Goal: Task Accomplishment & Management: Complete application form

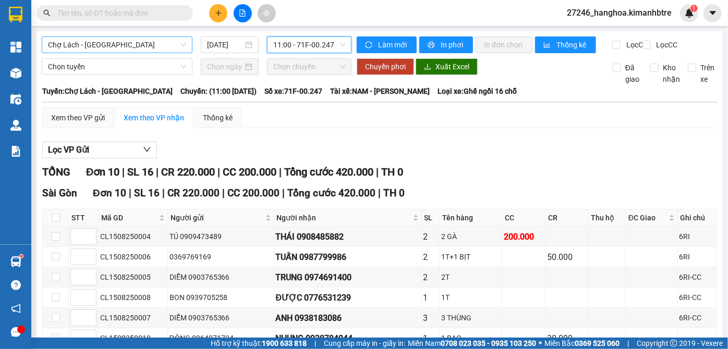
click at [108, 42] on span "Chợ Lách - [GEOGRAPHIC_DATA]" at bounding box center [117, 45] width 138 height 16
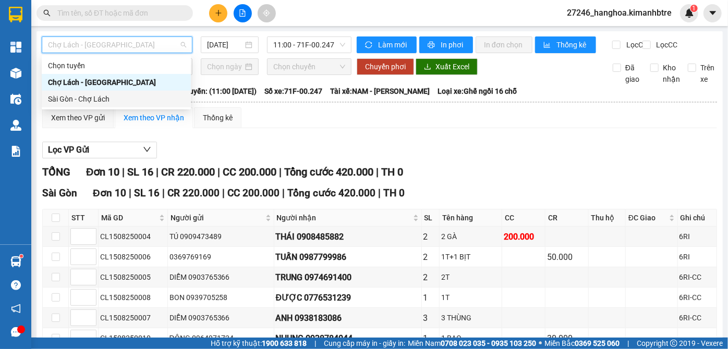
click at [112, 98] on div "Sài Gòn - Chợ Lách" at bounding box center [116, 98] width 137 height 11
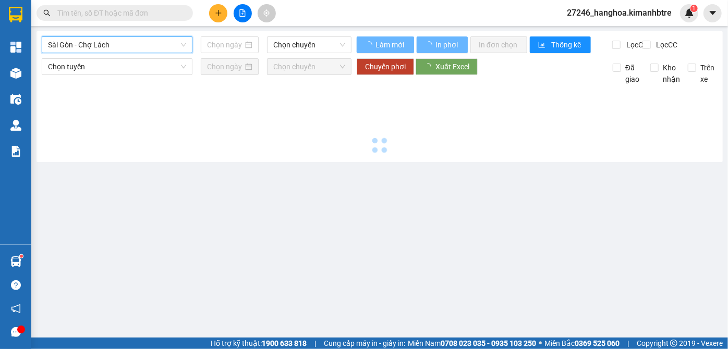
type input "[DATE]"
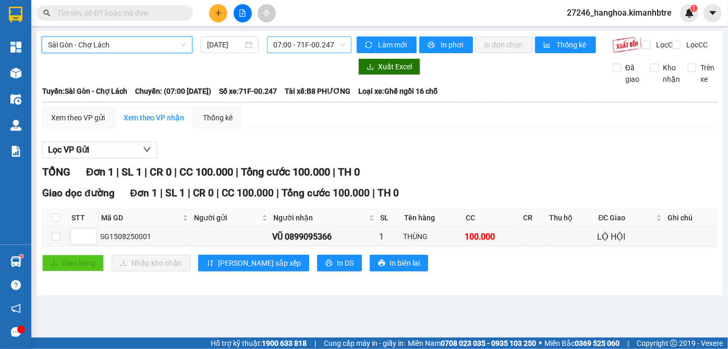
click at [295, 45] on span "07:00 - 71F-00.247" at bounding box center [309, 45] width 72 height 16
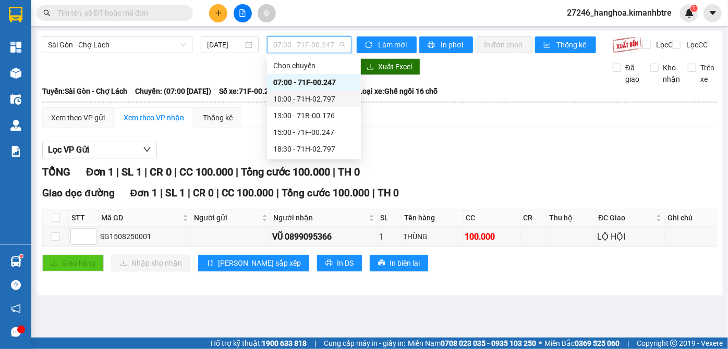
click at [309, 98] on div "10:00 - 71H-02.797" at bounding box center [313, 98] width 81 height 11
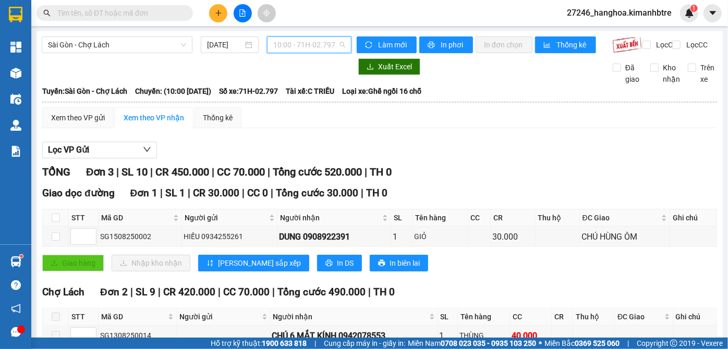
drag, startPoint x: 314, startPoint y: 41, endPoint x: 297, endPoint y: 116, distance: 76.9
click at [313, 41] on span "10:00 - 71H-02.797" at bounding box center [309, 45] width 72 height 16
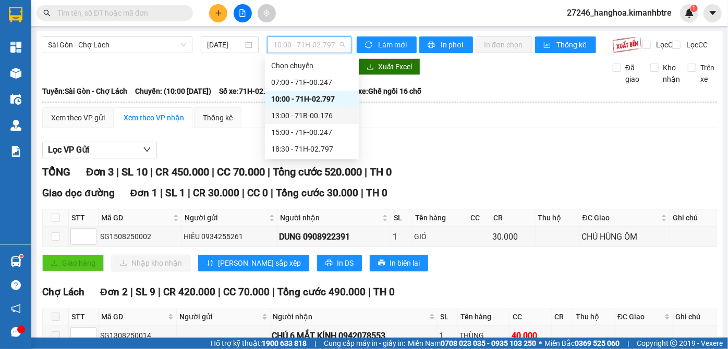
click at [300, 120] on div "13:00 - 71B-00.176" at bounding box center [311, 115] width 81 height 11
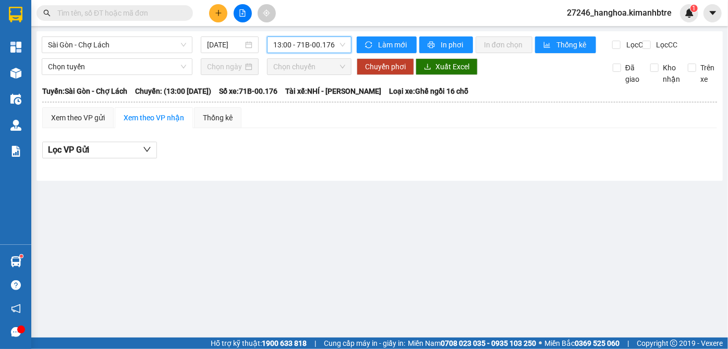
click at [169, 14] on input "text" at bounding box center [118, 12] width 123 height 11
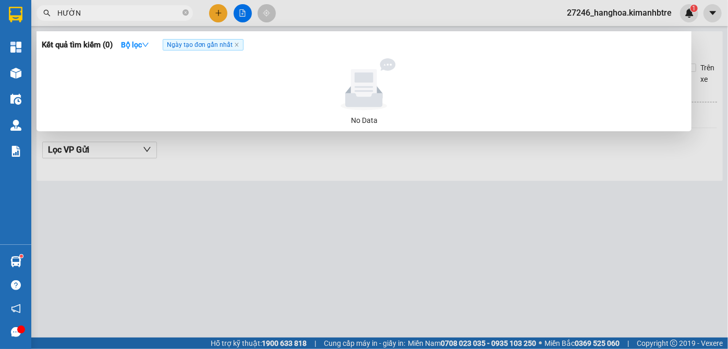
type input "HƯỜNG"
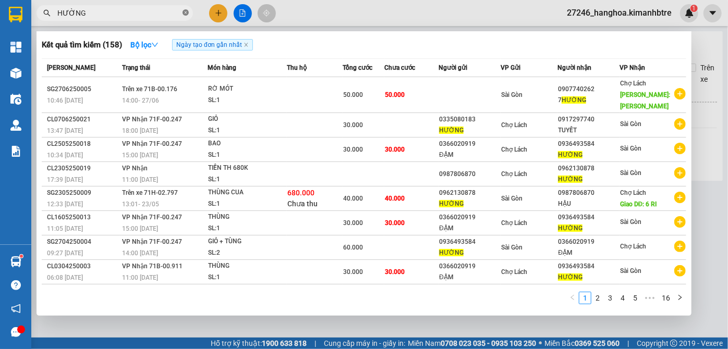
click at [186, 11] on icon "close-circle" at bounding box center [185, 12] width 6 height 6
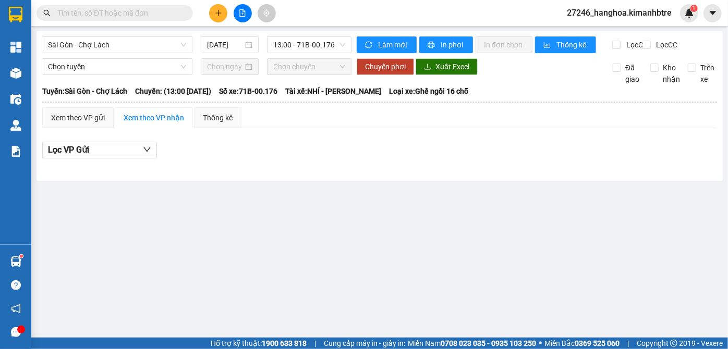
click at [150, 16] on input "text" at bounding box center [118, 12] width 123 height 11
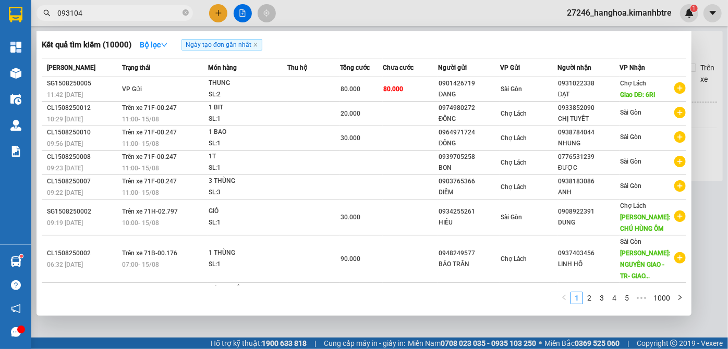
type input "0931048"
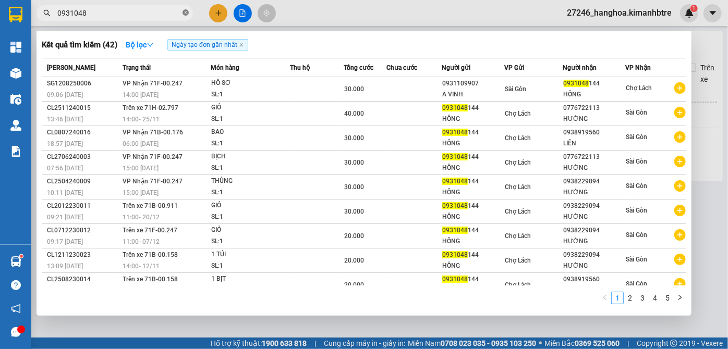
click at [186, 16] on icon "close-circle" at bounding box center [185, 12] width 6 height 6
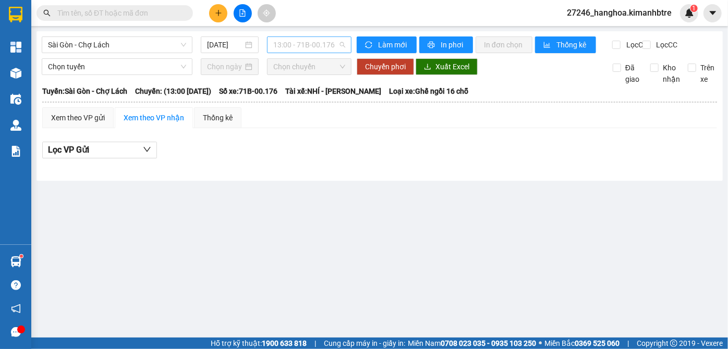
click at [301, 46] on span "13:00 - 71B-00.176" at bounding box center [309, 45] width 72 height 16
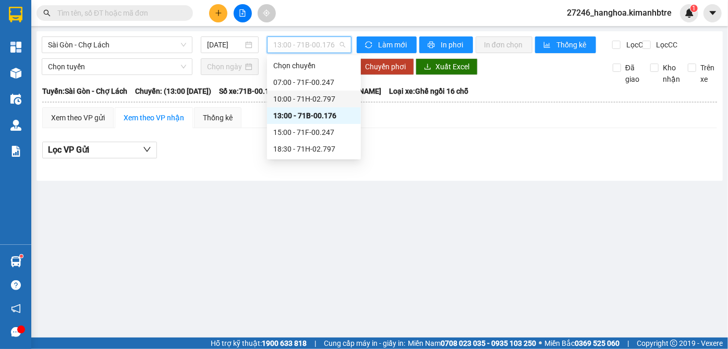
click at [307, 100] on div "10:00 - 71H-02.797" at bounding box center [313, 98] width 81 height 11
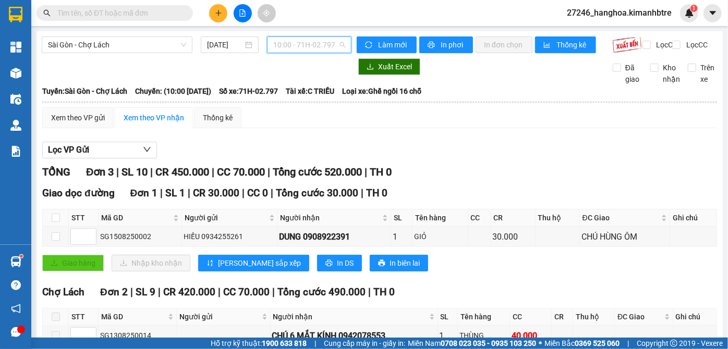
click at [299, 46] on span "10:00 - 71H-02.797" at bounding box center [309, 45] width 72 height 16
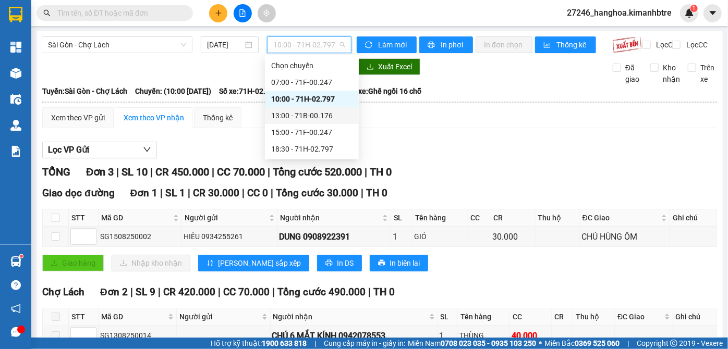
click at [305, 120] on div "13:00 - 71B-00.176" at bounding box center [311, 115] width 81 height 11
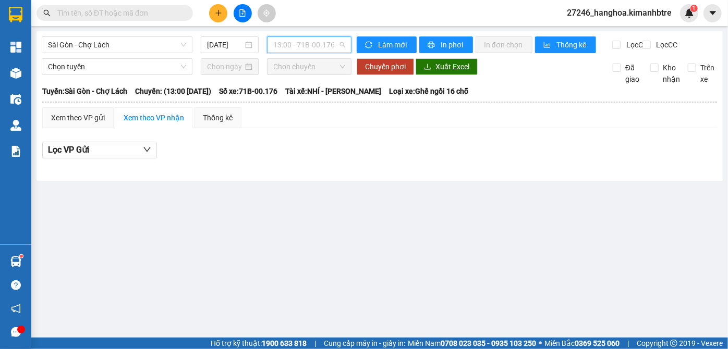
click at [318, 42] on span "13:00 - 71B-00.176" at bounding box center [309, 45] width 72 height 16
click at [320, 43] on span "13:00 - 71B-00.176" at bounding box center [309, 45] width 72 height 16
click at [321, 43] on span "13:00 - 71B-00.176" at bounding box center [309, 45] width 72 height 16
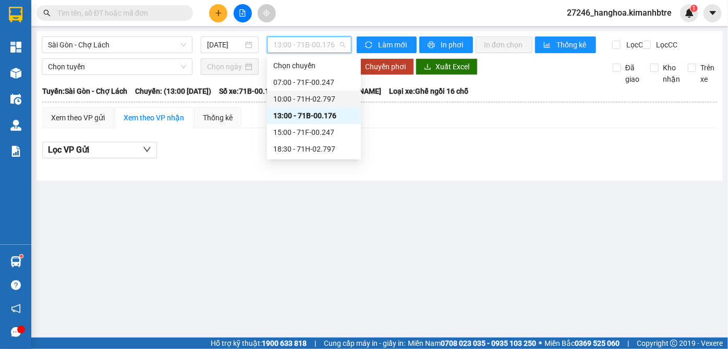
click at [317, 102] on div "10:00 - 71H-02.797" at bounding box center [313, 98] width 81 height 11
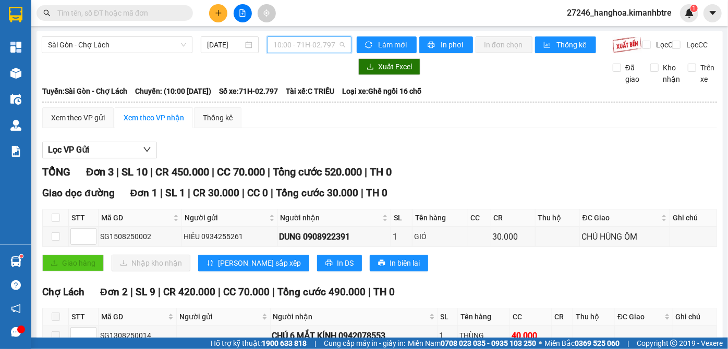
click at [309, 48] on span "10:00 - 71H-02.797" at bounding box center [309, 45] width 72 height 16
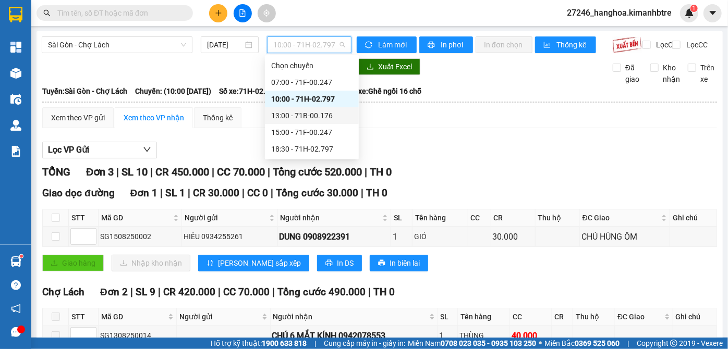
click at [320, 117] on div "13:00 - 71B-00.176" at bounding box center [311, 115] width 81 height 11
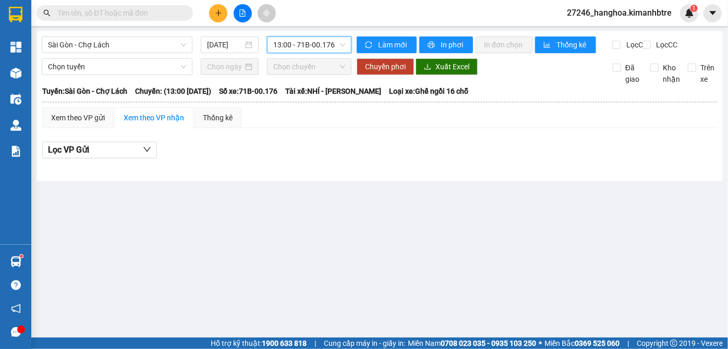
click at [172, 19] on span at bounding box center [114, 13] width 156 height 16
click at [319, 41] on span "13:00 - 71B-00.176" at bounding box center [309, 45] width 72 height 16
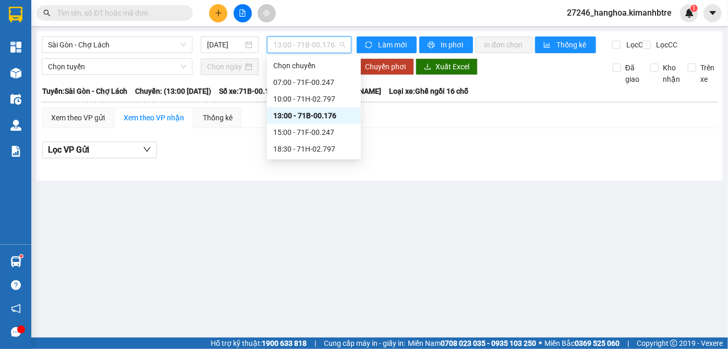
click at [320, 41] on span "13:00 - 71B-00.176" at bounding box center [309, 45] width 72 height 16
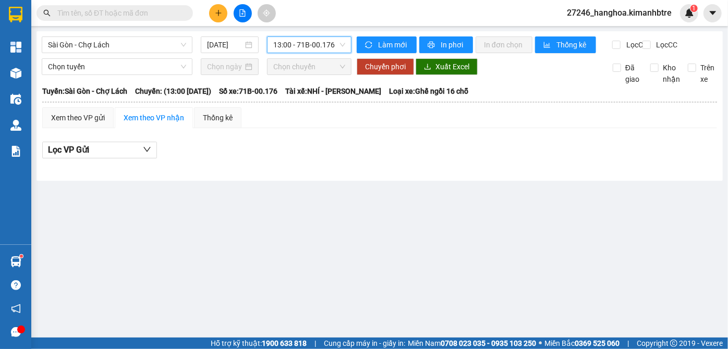
click at [319, 47] on span "13:00 - 71B-00.176" at bounding box center [309, 45] width 72 height 16
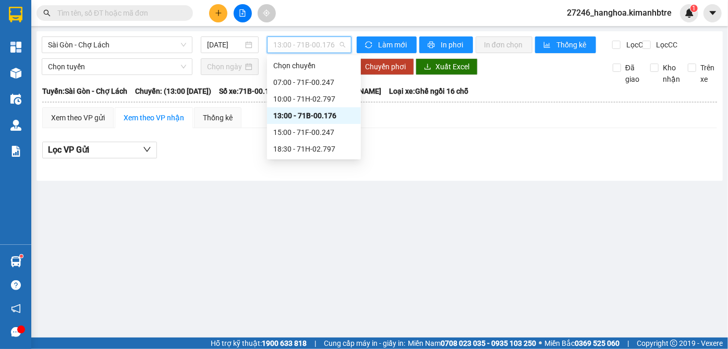
click at [125, 8] on input "text" at bounding box center [118, 12] width 123 height 11
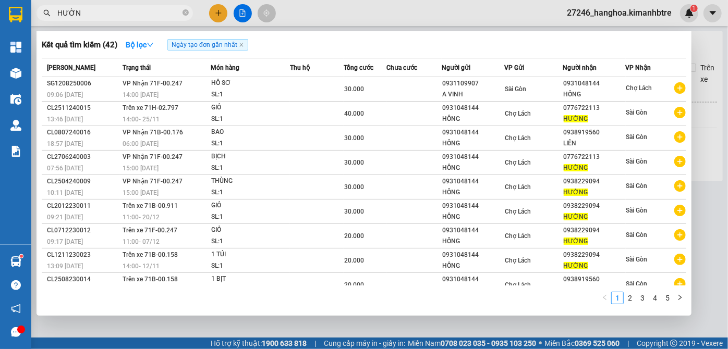
type input "HƯỜNG"
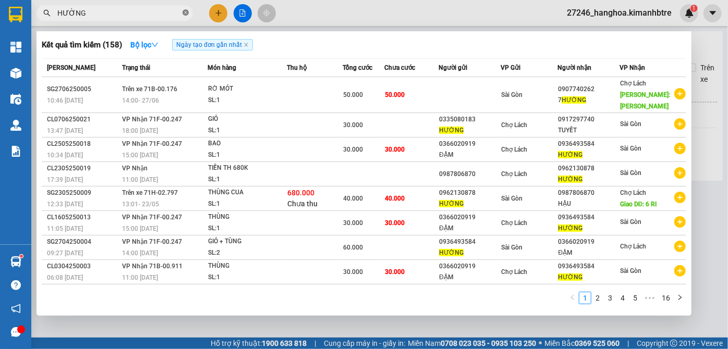
click at [186, 14] on icon "close-circle" at bounding box center [185, 12] width 6 height 6
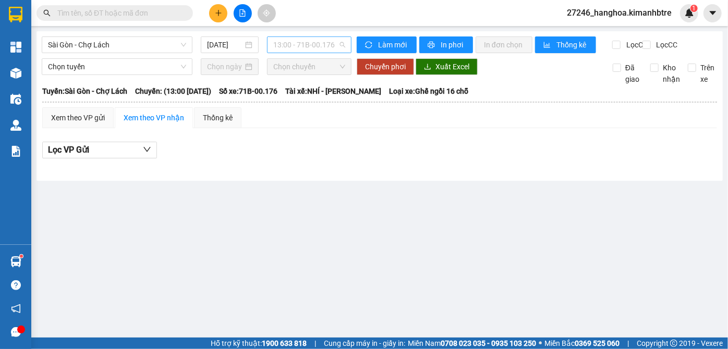
click at [291, 45] on span "13:00 - 71B-00.176" at bounding box center [309, 45] width 72 height 16
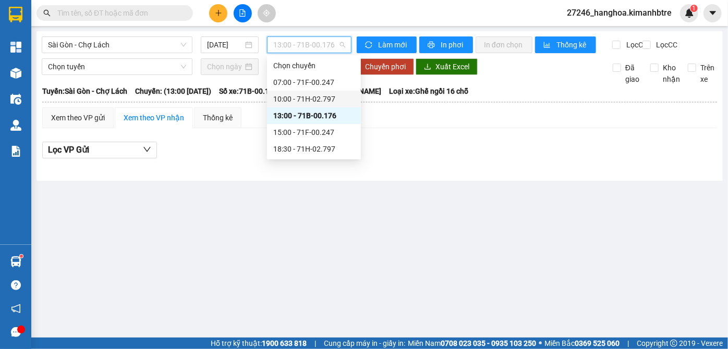
click at [299, 95] on div "10:00 - 71H-02.797" at bounding box center [313, 98] width 81 height 11
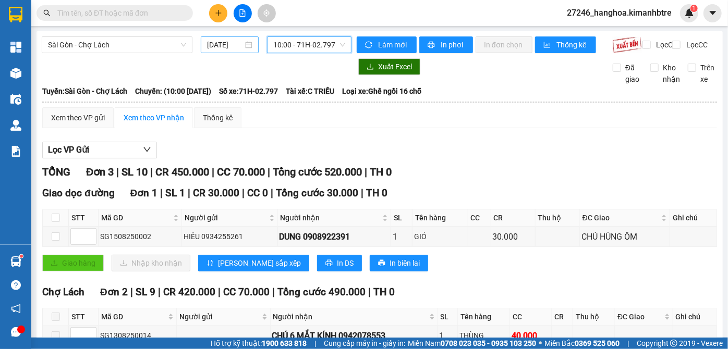
click at [219, 42] on input "[DATE]" at bounding box center [225, 44] width 36 height 11
click at [429, 150] on div "Lọc VP Gửi" at bounding box center [379, 150] width 675 height 17
click at [234, 47] on input "[DATE]" at bounding box center [225, 44] width 36 height 11
click at [419, 159] on div "Lọc VP Gửi" at bounding box center [379, 150] width 675 height 17
click at [306, 47] on span "10:00 - 71H-02.797" at bounding box center [309, 45] width 72 height 16
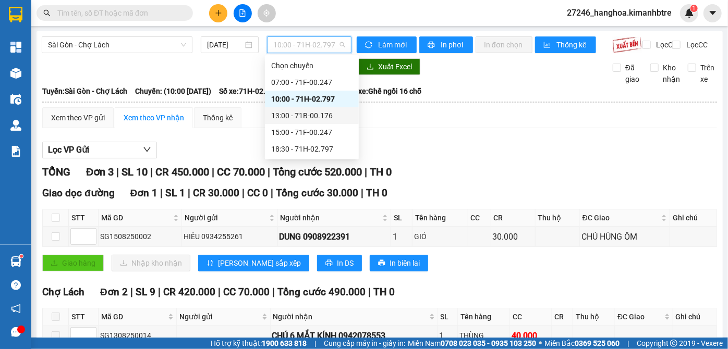
click at [295, 120] on div "13:00 - 71B-00.176" at bounding box center [311, 115] width 81 height 11
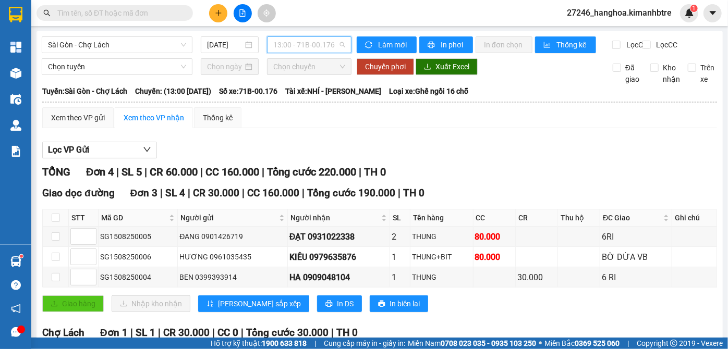
click at [307, 42] on span "13:00 - 71B-00.176" at bounding box center [309, 45] width 72 height 16
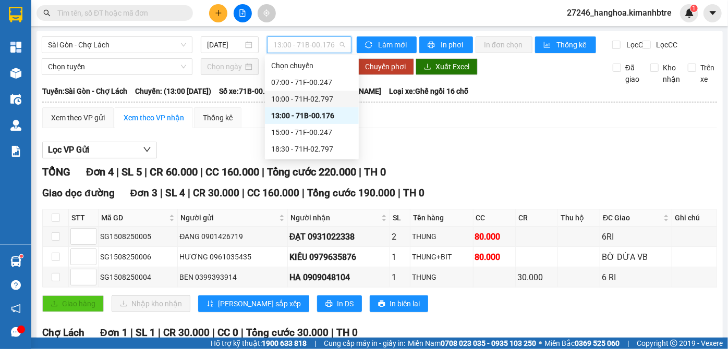
click at [299, 103] on div "10:00 - 71H-02.797" at bounding box center [311, 98] width 81 height 11
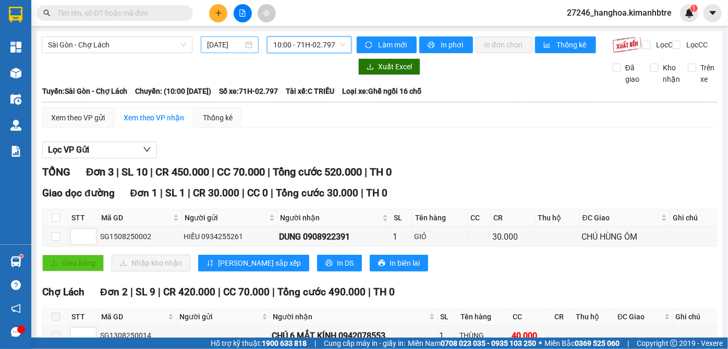
click at [238, 45] on input "[DATE]" at bounding box center [225, 44] width 36 height 11
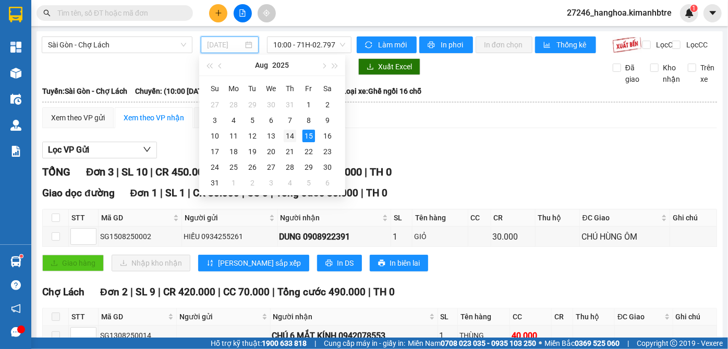
click at [299, 138] on td "14" at bounding box center [290, 136] width 19 height 16
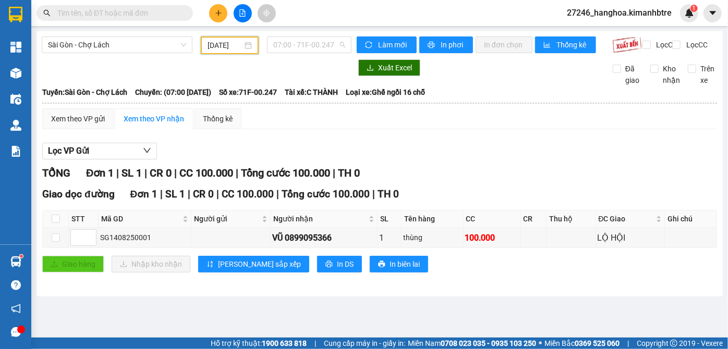
drag, startPoint x: 307, startPoint y: 48, endPoint x: 302, endPoint y: 82, distance: 34.7
click at [307, 48] on span "07:00 - 71F-00.247" at bounding box center [309, 45] width 72 height 16
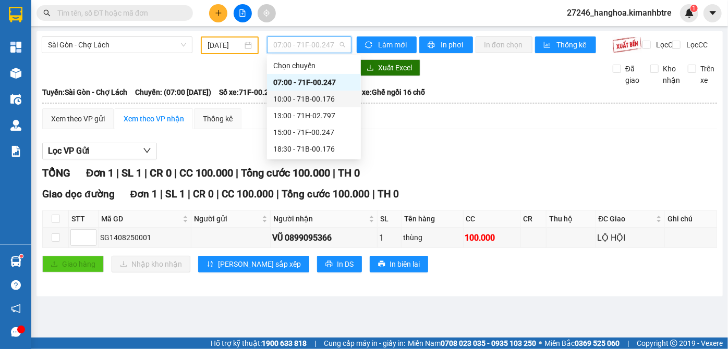
click at [298, 99] on div "10:00 - 71B-00.176" at bounding box center [313, 98] width 81 height 11
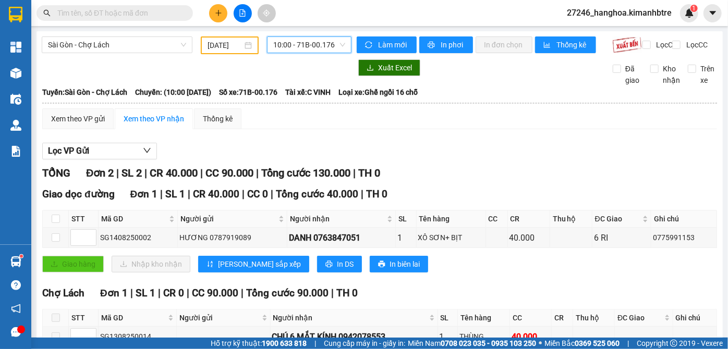
click at [229, 50] on input "14/08/2025" at bounding box center [225, 45] width 35 height 11
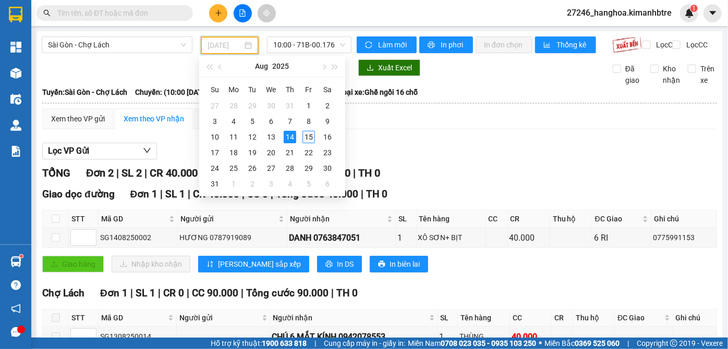
click at [305, 139] on div "15" at bounding box center [308, 137] width 13 height 13
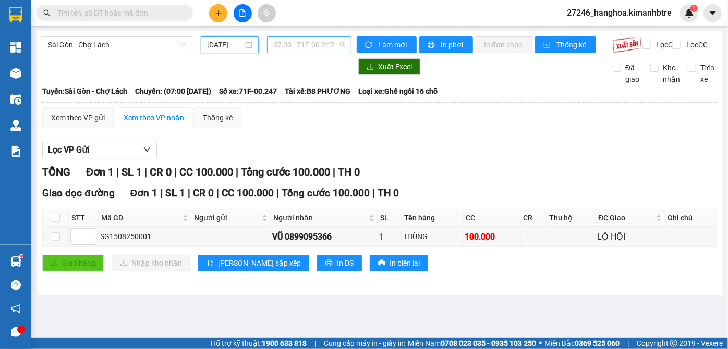
click at [321, 43] on span "07:00 - 71F-00.247" at bounding box center [309, 45] width 72 height 16
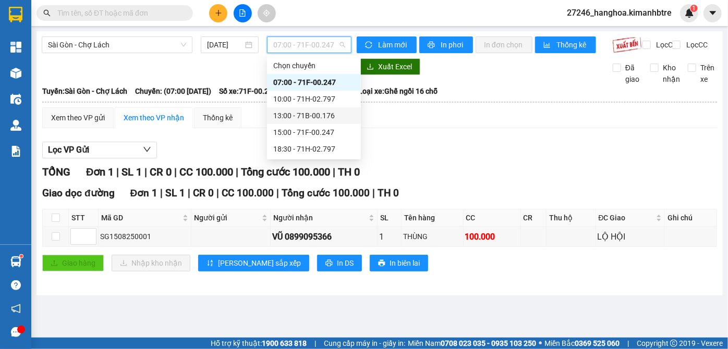
click at [324, 108] on div "13:00 - 71B-00.176" at bounding box center [314, 115] width 94 height 17
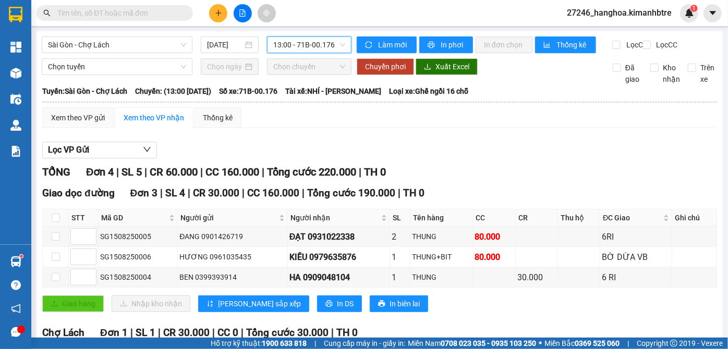
click at [321, 43] on span "13:00 - 71B-00.176" at bounding box center [309, 45] width 72 height 16
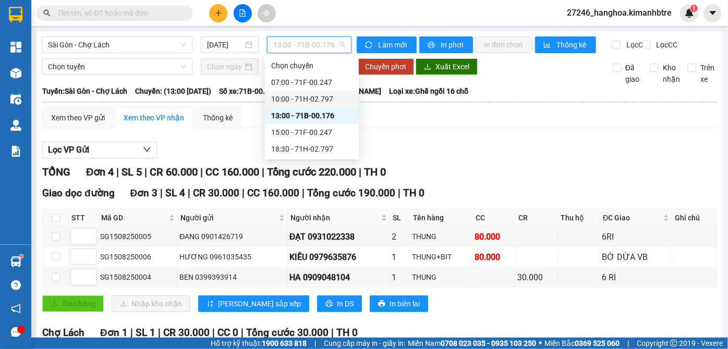
click at [309, 103] on div "10:00 - 71H-02.797" at bounding box center [311, 98] width 81 height 11
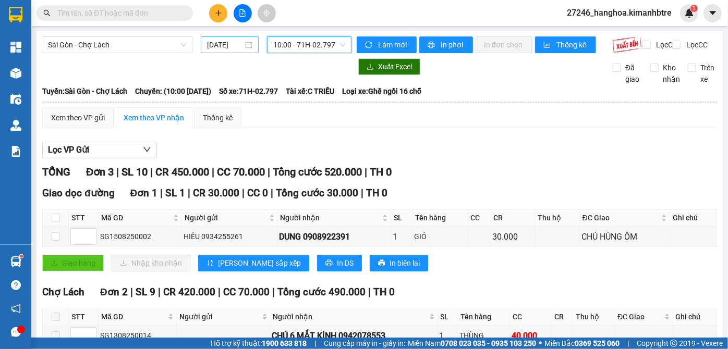
click at [222, 43] on input "[DATE]" at bounding box center [225, 44] width 36 height 11
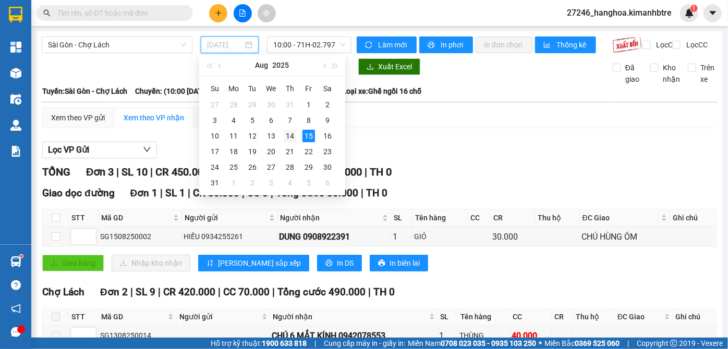
click at [291, 136] on div "14" at bounding box center [290, 136] width 13 height 13
type input "14/08/2025"
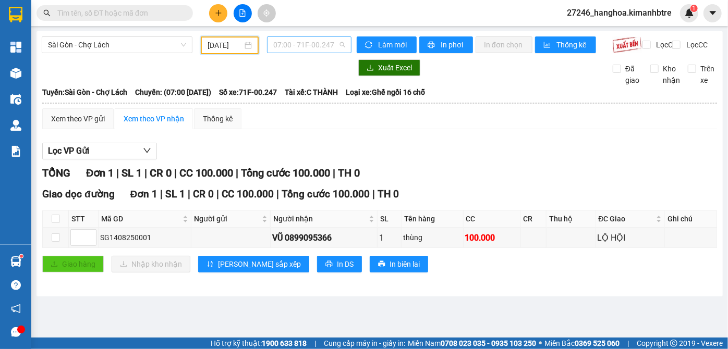
click at [299, 40] on span "07:00 - 71F-00.247" at bounding box center [309, 45] width 72 height 16
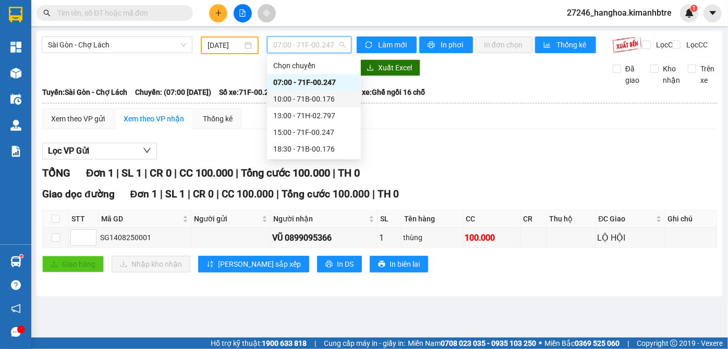
click at [298, 100] on div "10:00 - 71B-00.176" at bounding box center [313, 98] width 81 height 11
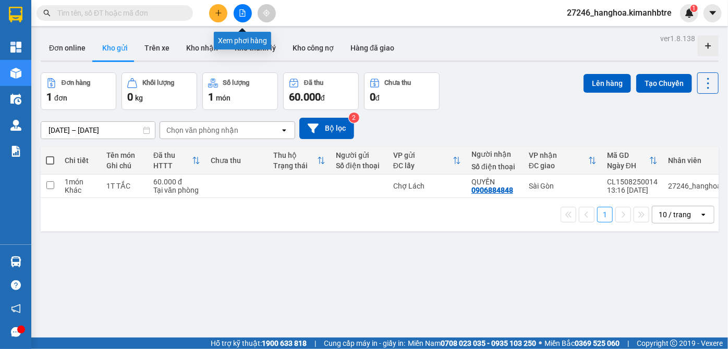
click at [245, 13] on icon "file-add" at bounding box center [242, 12] width 7 height 7
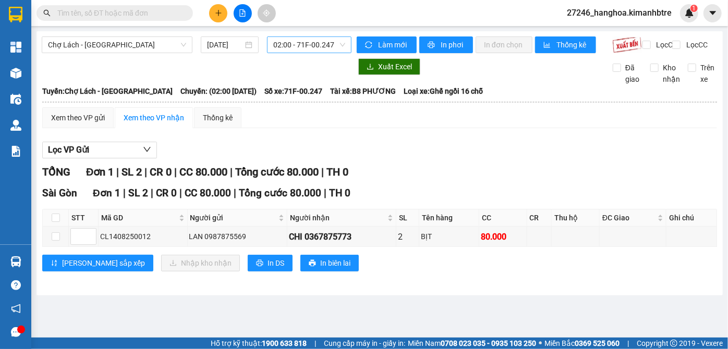
click at [305, 44] on span "02:00 - 71F-00.247" at bounding box center [309, 45] width 72 height 16
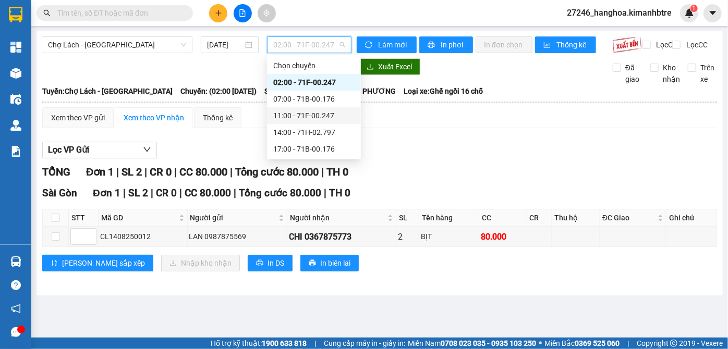
click at [294, 109] on div "11:00 - 71F-00.247" at bounding box center [314, 115] width 94 height 17
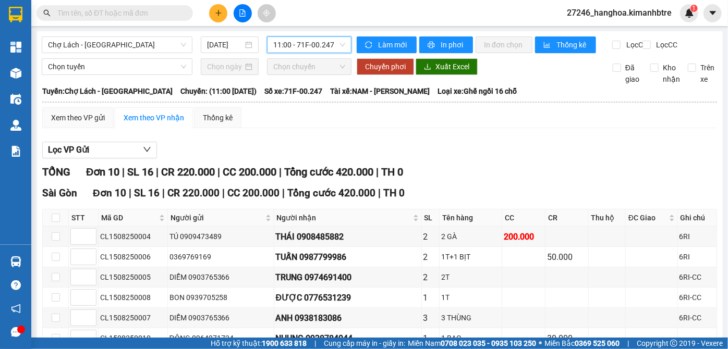
scroll to position [149, 0]
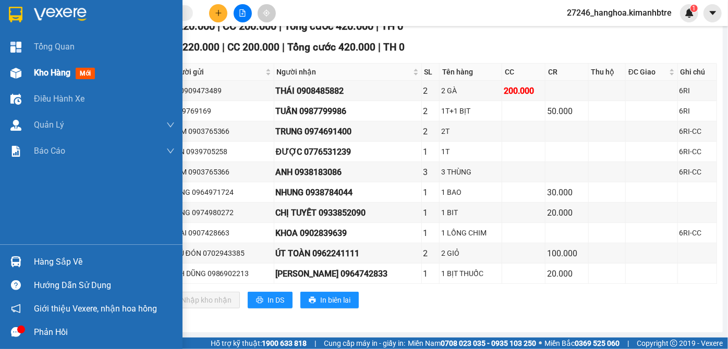
click at [45, 79] on div "Kho hàng mới" at bounding box center [66, 72] width 65 height 13
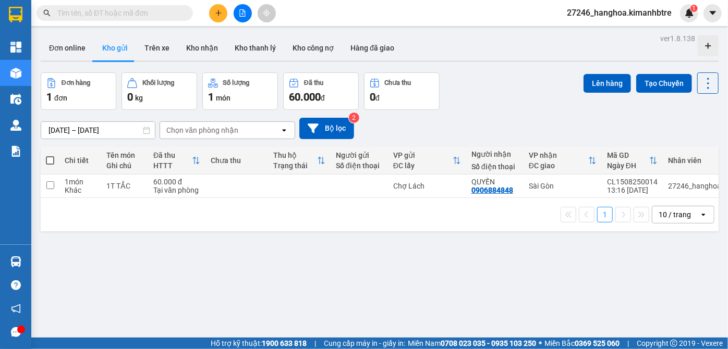
click at [243, 13] on icon "file-add" at bounding box center [242, 12] width 7 height 7
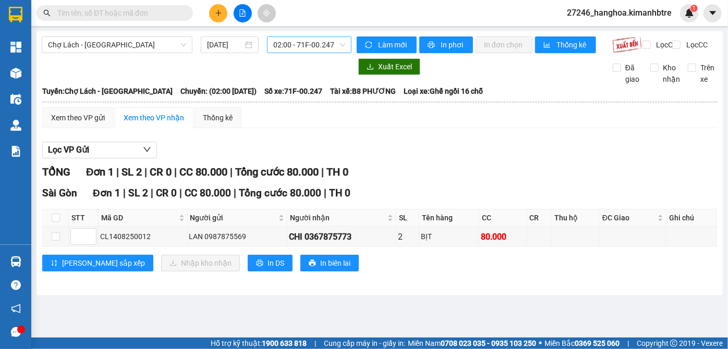
click at [324, 40] on span "02:00 - 71F-00.247" at bounding box center [309, 45] width 72 height 16
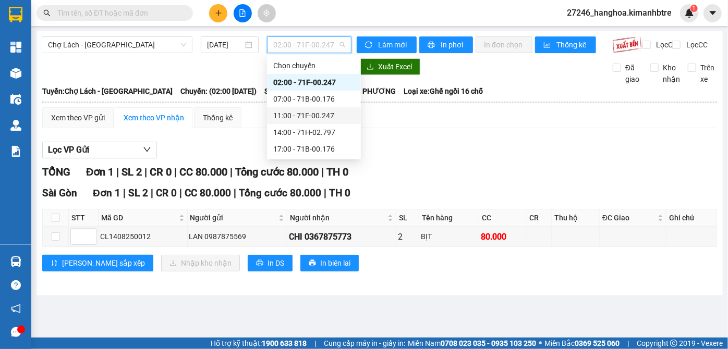
click at [317, 118] on div "11:00 - 71F-00.247" at bounding box center [313, 115] width 81 height 11
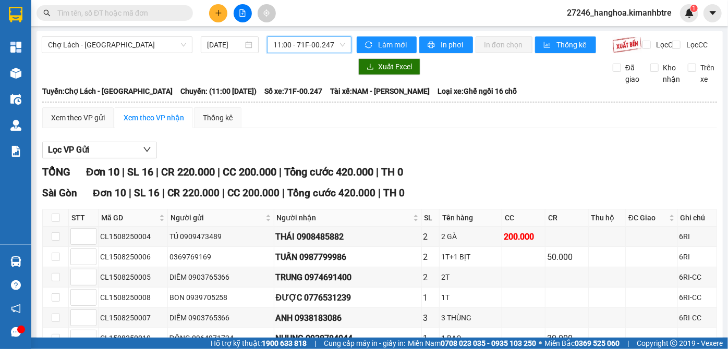
click at [313, 45] on span "11:00 - 71F-00.247" at bounding box center [309, 45] width 72 height 16
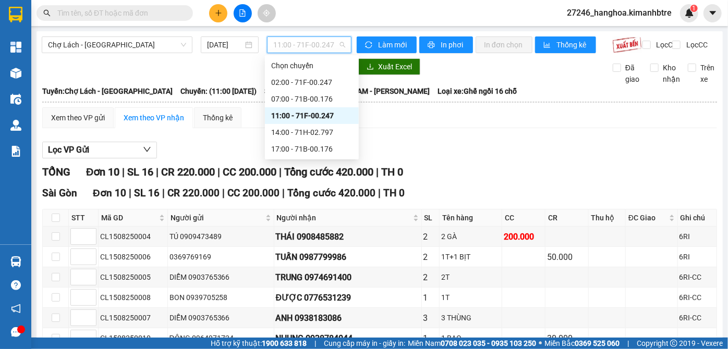
click at [313, 45] on span "11:00 - 71F-00.247" at bounding box center [309, 45] width 72 height 16
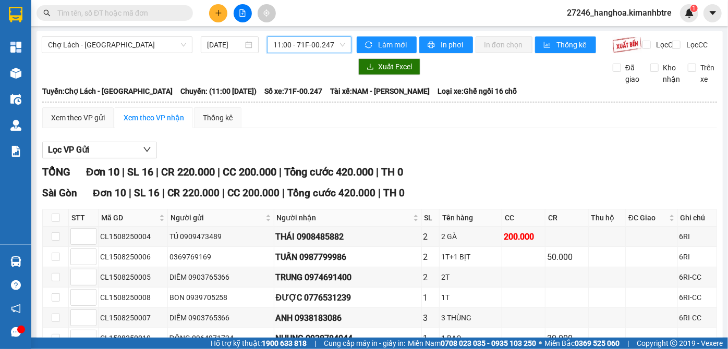
scroll to position [149, 0]
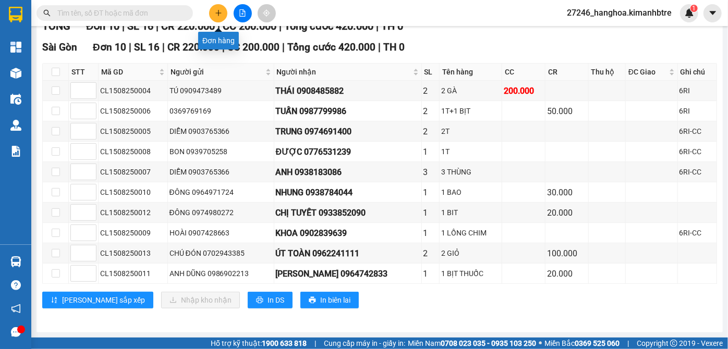
click at [224, 17] on button at bounding box center [218, 13] width 18 height 18
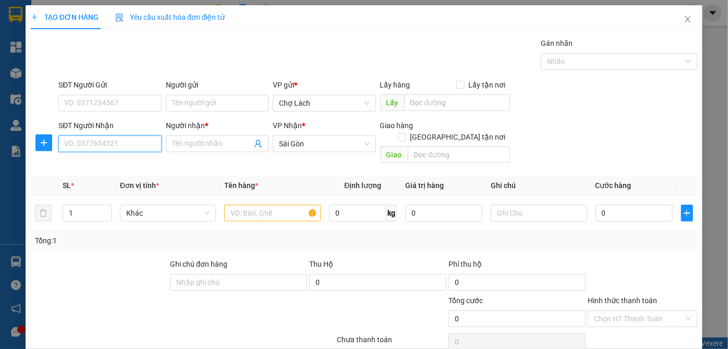
click at [114, 141] on input "SĐT Người Nhận" at bounding box center [109, 144] width 103 height 17
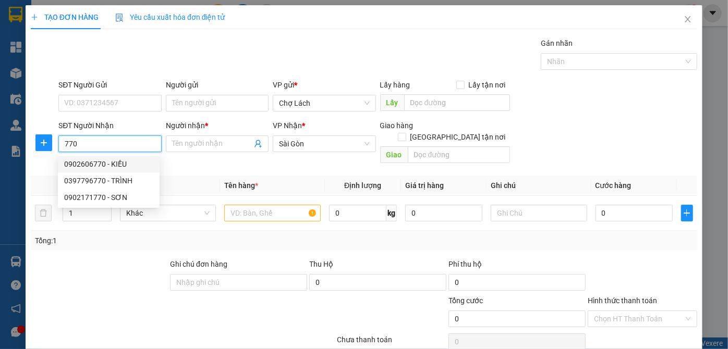
click at [121, 164] on div "0902606770 - KIỀU" at bounding box center [108, 164] width 89 height 11
type input "0902606770"
type input "KIỀU"
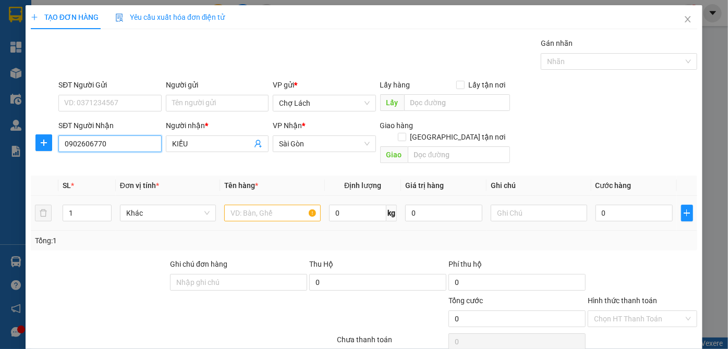
type input "0902606770"
click at [267, 208] on input "text" at bounding box center [272, 213] width 96 height 17
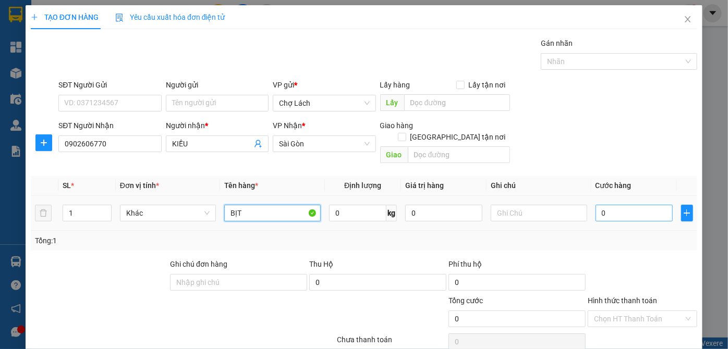
type input "BỊT"
click at [637, 208] on input "0" at bounding box center [633, 213] width 77 height 17
type input "4"
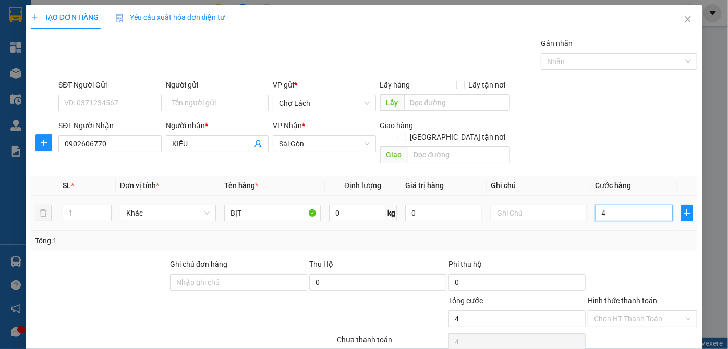
type input "40"
type input "40.000"
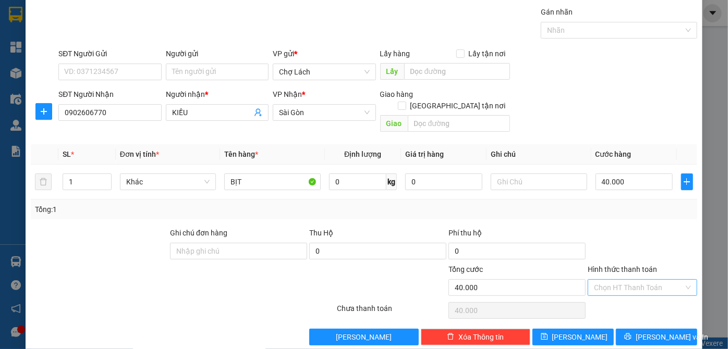
scroll to position [35, 0]
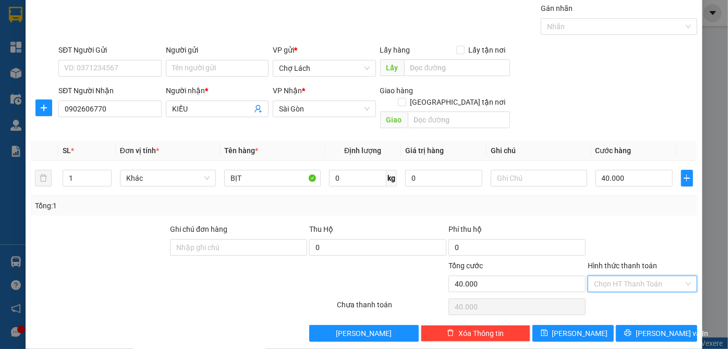
click at [654, 276] on input "Hình thức thanh toán" at bounding box center [639, 284] width 90 height 16
drag, startPoint x: 620, startPoint y: 291, endPoint x: 627, endPoint y: 294, distance: 7.5
click at [621, 291] on div "Tại văn phòng" at bounding box center [637, 292] width 96 height 11
type input "0"
click at [585, 325] on button "[PERSON_NAME]" at bounding box center [572, 333] width 81 height 17
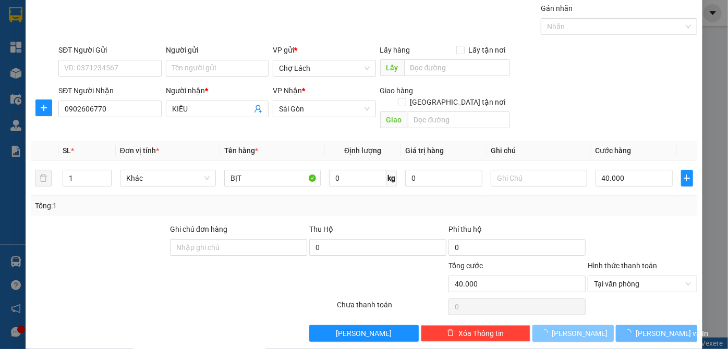
type input "0"
